Goal: Task Accomplishment & Management: Use online tool/utility

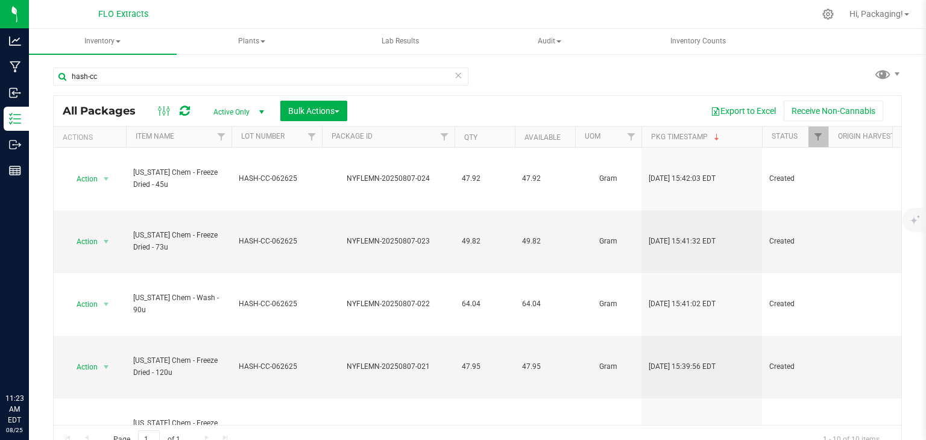
click at [145, 68] on input "hash-cc" at bounding box center [261, 77] width 416 height 18
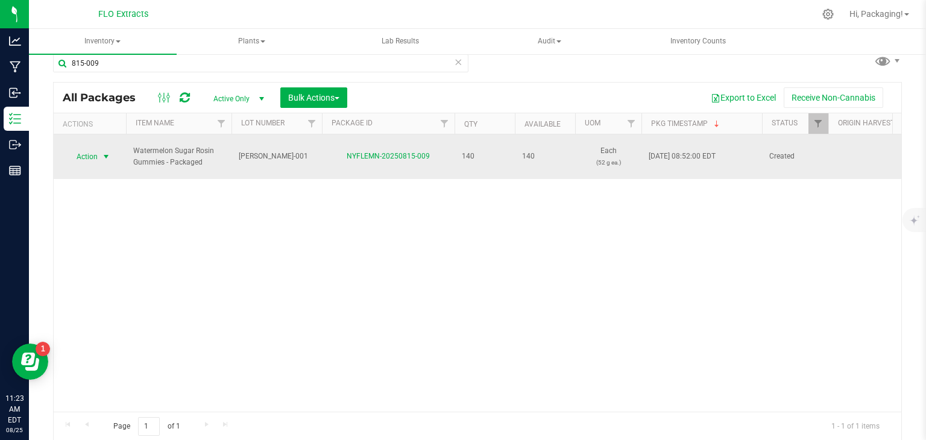
type input "815-009"
click at [100, 160] on span "select" at bounding box center [106, 156] width 15 height 17
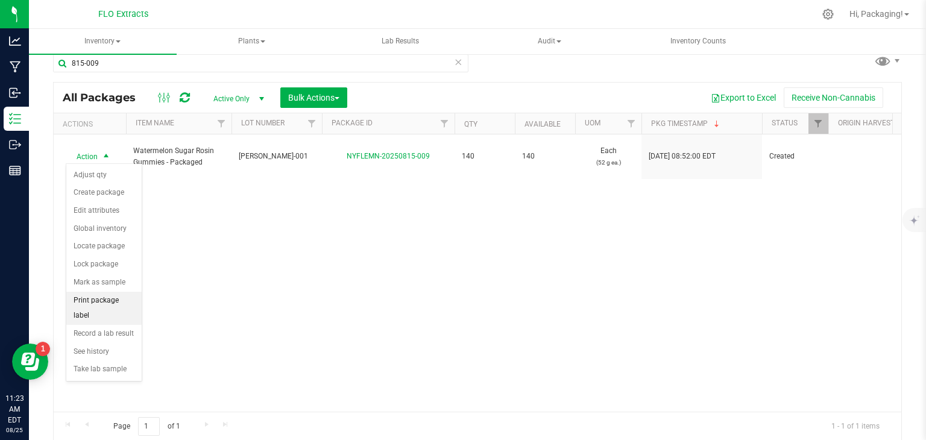
click at [109, 298] on li "Print package label" at bounding box center [103, 308] width 75 height 33
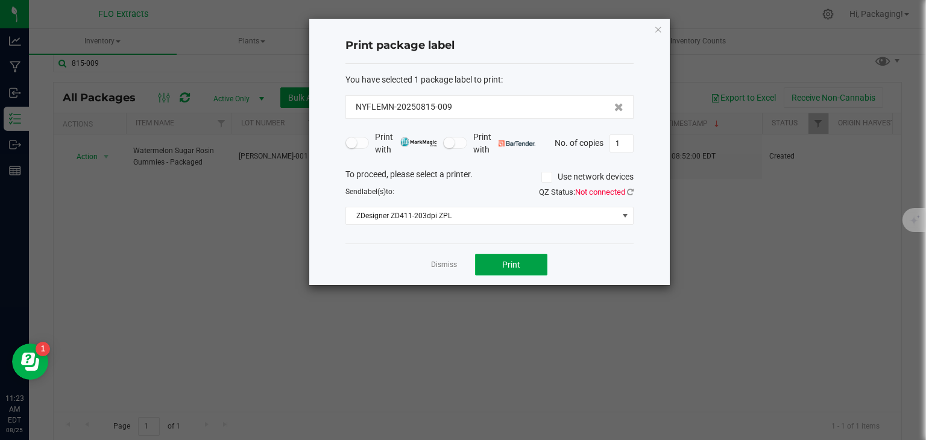
click at [485, 264] on button "Print" at bounding box center [511, 265] width 72 height 22
